Goal: Find specific page/section: Find specific page/section

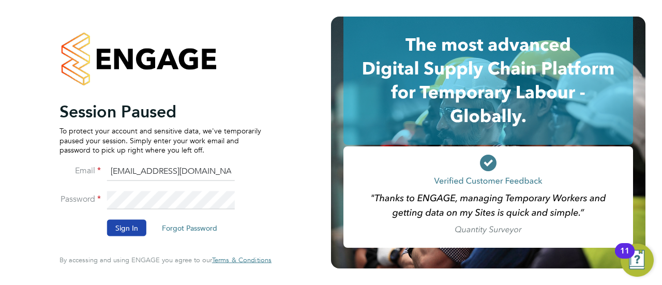
click at [120, 223] on button "Sign In" at bounding box center [126, 228] width 39 height 17
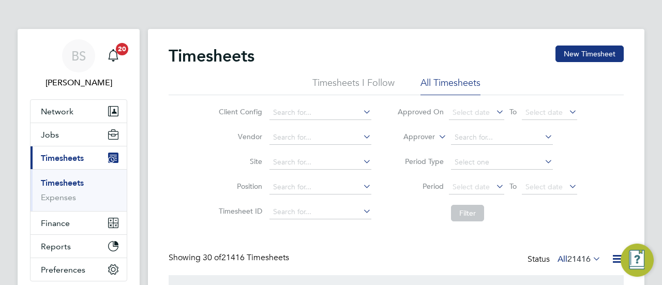
click at [436, 136] on icon at bounding box center [436, 133] width 0 height 9
click at [409, 148] on li "Worker" at bounding box center [409, 148] width 51 height 13
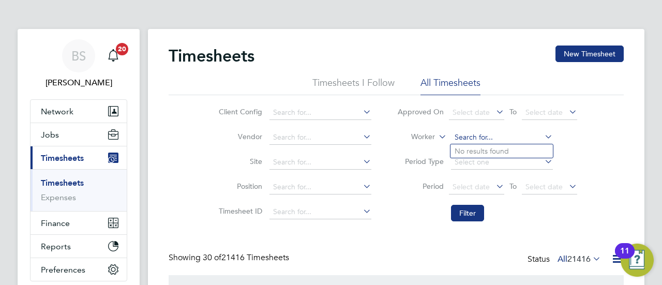
click at [462, 135] on input at bounding box center [502, 137] width 102 height 14
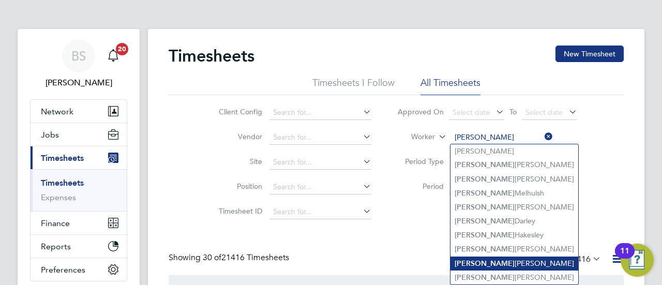
click at [506, 261] on li "Neil Scott Evans" at bounding box center [514, 263] width 128 height 14
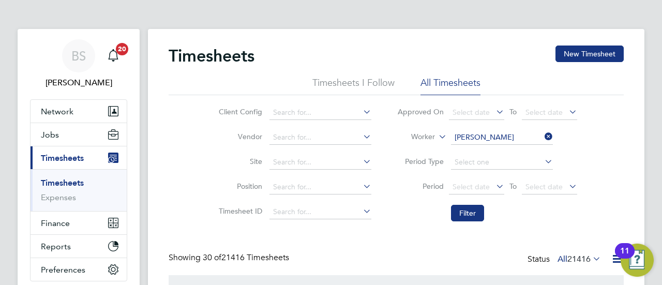
type input "Neil Scott Evans"
click at [460, 210] on button "Filter" at bounding box center [467, 213] width 33 height 17
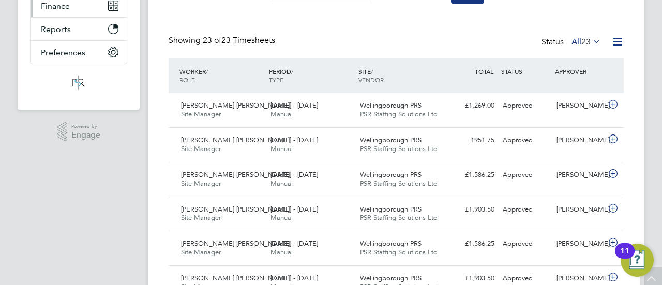
scroll to position [14, 0]
